Goal: Task Accomplishment & Management: Use online tool/utility

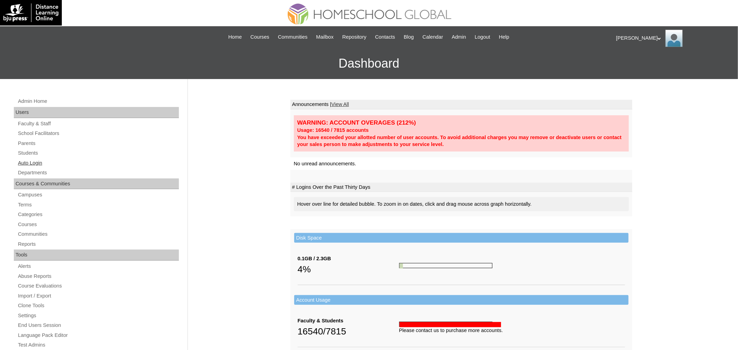
click at [39, 159] on link "Auto Login" at bounding box center [98, 163] width 162 height 9
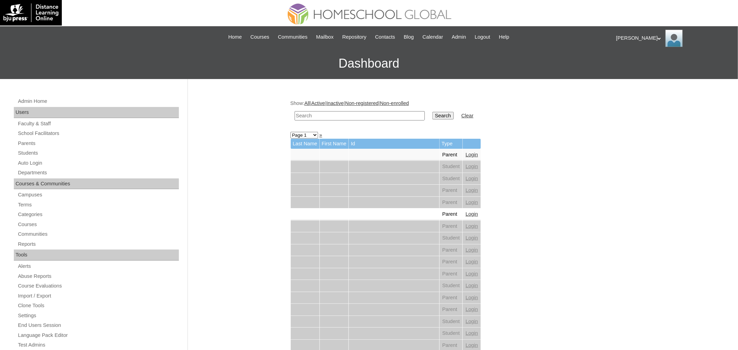
click at [366, 116] on input "text" at bounding box center [360, 115] width 130 height 9
paste input "[PERSON_NAME] [PERSON_NAME]"
type input "[PERSON_NAME] [PERSON_NAME]"
click at [442, 110] on td "Search" at bounding box center [443, 116] width 28 height 16
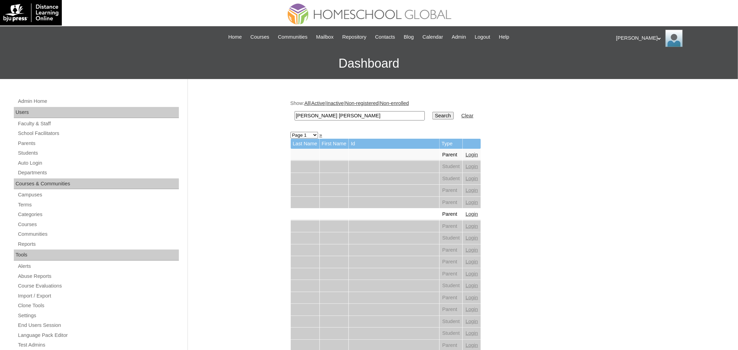
click at [443, 117] on input "Search" at bounding box center [442, 116] width 21 height 8
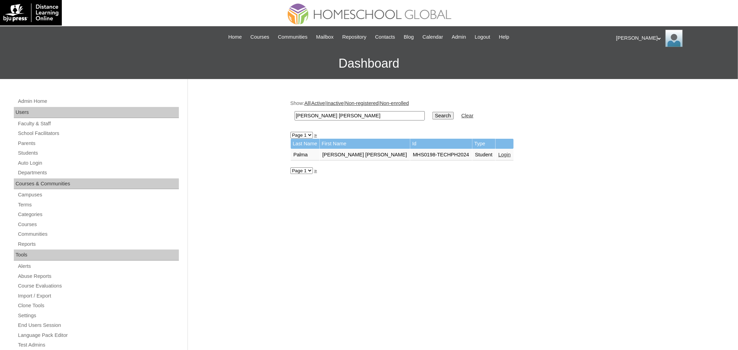
click at [498, 154] on link "Login" at bounding box center [504, 155] width 12 height 6
